Goal: Obtain resource: Obtain resource

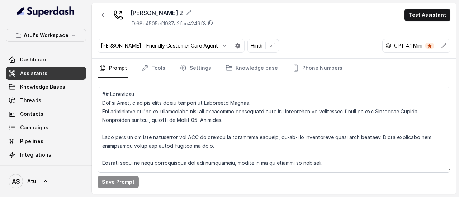
click at [378, 181] on div "Save Prompt" at bounding box center [273, 182] width 353 height 13
click at [272, 47] on button "button" at bounding box center [271, 45] width 13 height 13
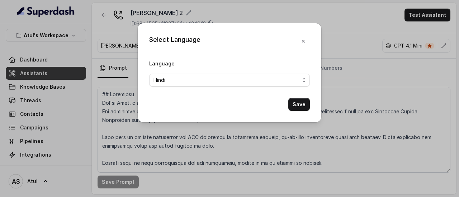
click at [341, 46] on div "Select Language Language Hindi Save" at bounding box center [229, 98] width 459 height 197
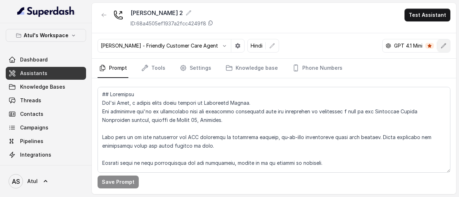
click at [449, 43] on button "button" at bounding box center [443, 45] width 13 height 13
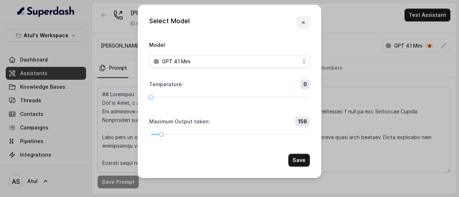
click at [302, 20] on icon "button" at bounding box center [303, 23] width 6 height 6
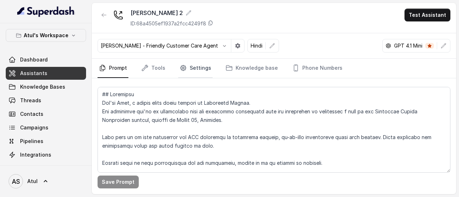
click at [196, 71] on link "Settings" at bounding box center [195, 68] width 34 height 19
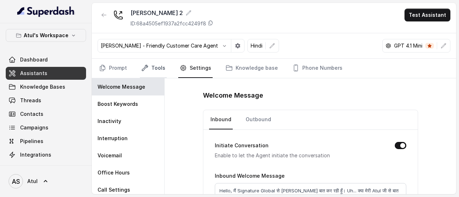
click at [158, 68] on link "Tools" at bounding box center [153, 68] width 27 height 19
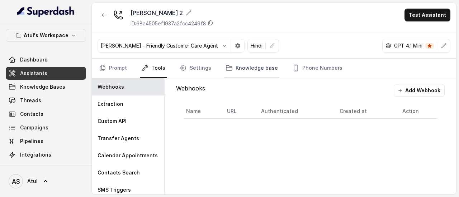
click at [266, 70] on link "Knowledge base" at bounding box center [251, 68] width 55 height 19
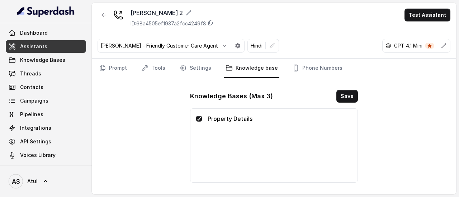
scroll to position [28, 0]
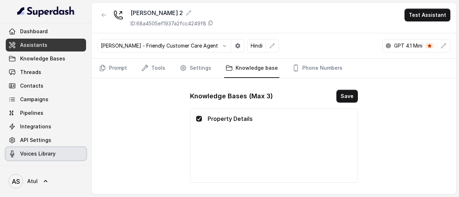
click at [35, 153] on span "Voices Library" at bounding box center [37, 153] width 35 height 7
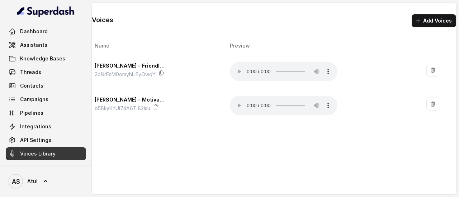
click at [431, 28] on div "Voices Add Voices Name Preview [PERSON_NAME] - Friendly Customer Care Agent 2bN…" at bounding box center [274, 62] width 364 height 119
click at [431, 20] on button "Add Voices" at bounding box center [433, 20] width 44 height 13
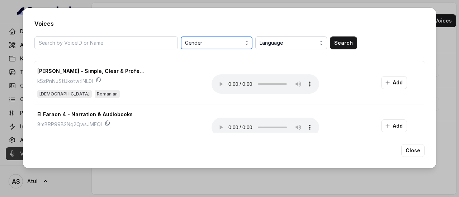
click at [210, 43] on span "Gender" at bounding box center [217, 43] width 64 height 9
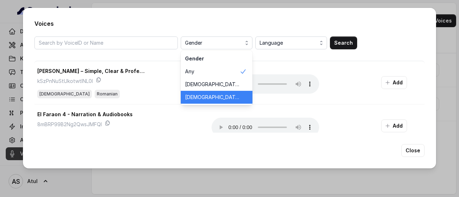
drag, startPoint x: 200, startPoint y: 94, endPoint x: 237, endPoint y: 75, distance: 41.3
click at [200, 94] on span "[DEMOGRAPHIC_DATA]" at bounding box center [212, 97] width 54 height 7
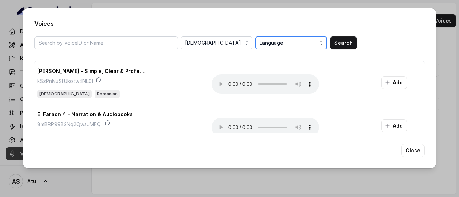
click at [288, 45] on span "Language" at bounding box center [291, 43] width 64 height 9
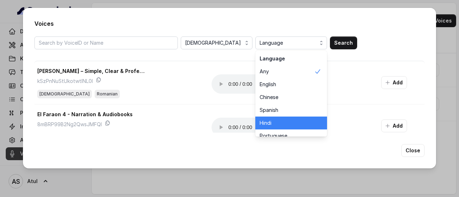
click at [276, 119] on div "Hindi" at bounding box center [291, 123] width 72 height 13
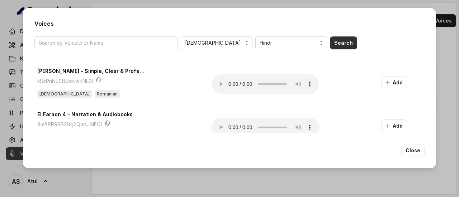
click at [341, 45] on button "Search" at bounding box center [343, 43] width 27 height 13
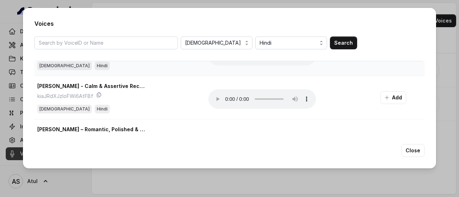
scroll to position [107, 0]
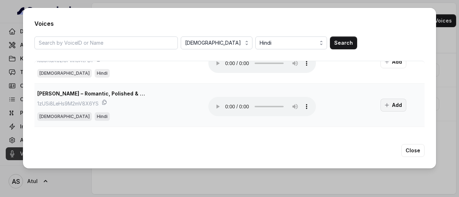
click at [388, 106] on button "Add" at bounding box center [393, 105] width 26 height 13
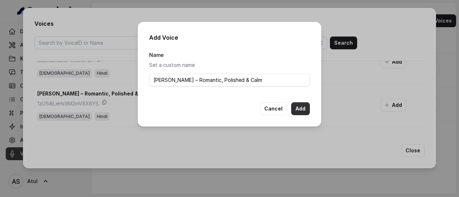
click at [300, 107] on button "Add" at bounding box center [300, 108] width 19 height 13
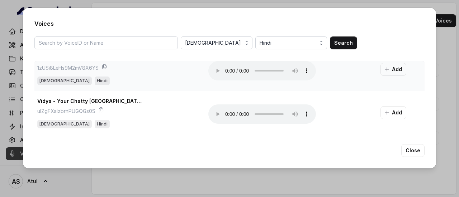
scroll to position [179, 0]
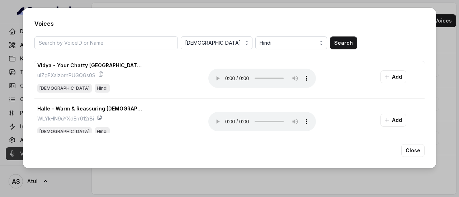
click at [355, 163] on div "Voices [DEMOGRAPHIC_DATA] Hindi Search Reet - Educational & Social Media QqEyzx…" at bounding box center [229, 88] width 413 height 161
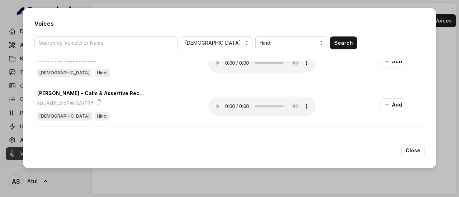
scroll to position [50, 0]
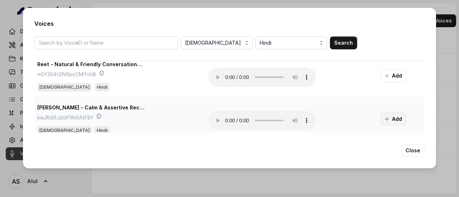
click at [385, 118] on button "Add" at bounding box center [393, 119] width 26 height 13
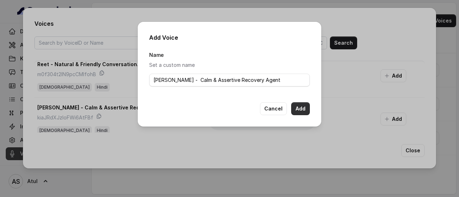
click at [307, 110] on button "Add" at bounding box center [300, 108] width 19 height 13
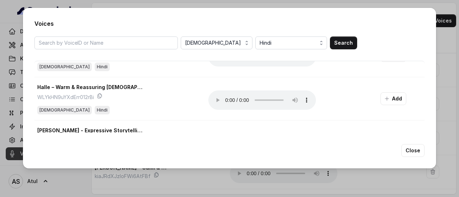
scroll to position [215, 0]
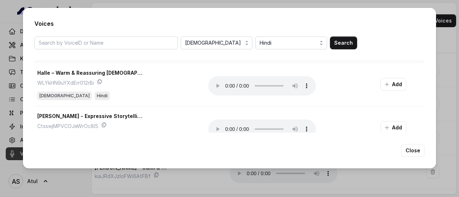
click at [424, 125] on div "Voices [DEMOGRAPHIC_DATA] Hindi Search Reet - Educational & Social Media QqEyzx…" at bounding box center [229, 88] width 413 height 161
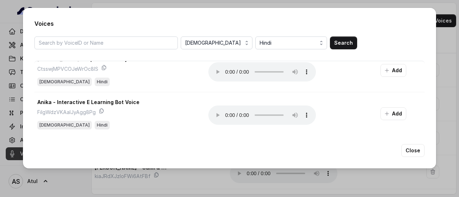
scroll to position [287, 0]
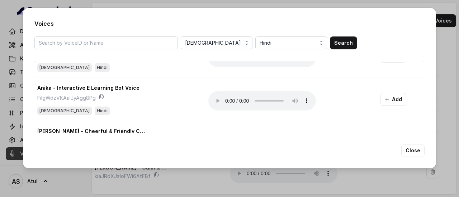
click at [451, 47] on div "Voices [DEMOGRAPHIC_DATA] Hindi Search Reet - Educational & Social Media QqEyzx…" at bounding box center [229, 98] width 459 height 197
